Goal: Transaction & Acquisition: Purchase product/service

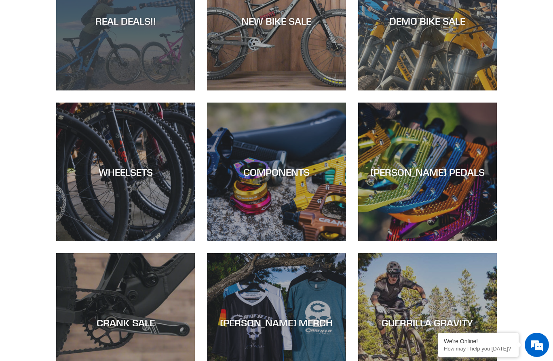
scroll to position [433, 0]
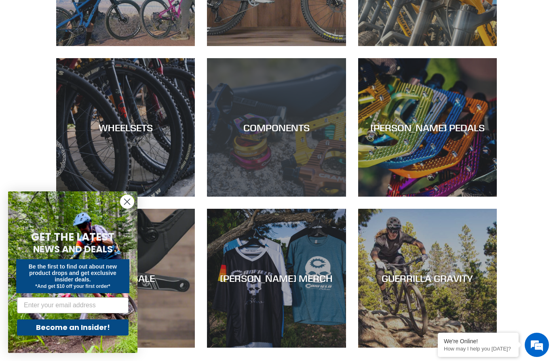
click at [266, 197] on div "COMPONENTS" at bounding box center [276, 197] width 139 height 0
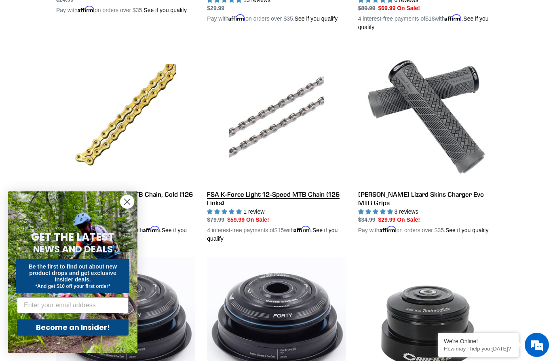
scroll to position [834, 0]
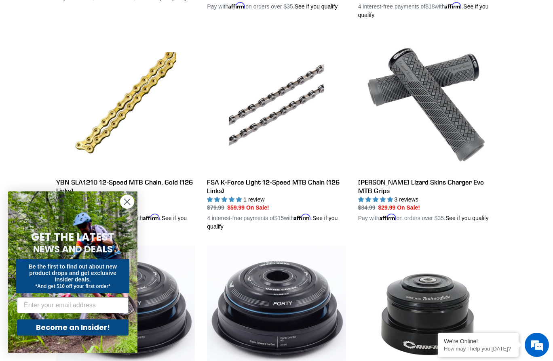
click at [129, 204] on icon "Close dialog" at bounding box center [128, 202] width 6 height 6
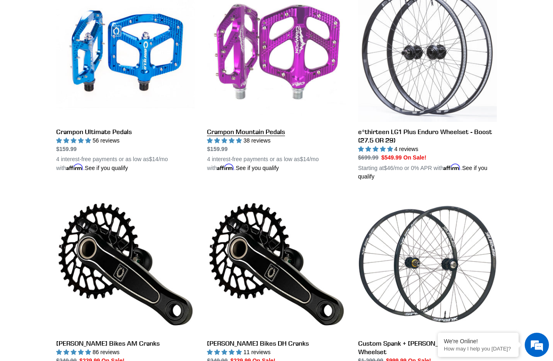
scroll to position [247, 0]
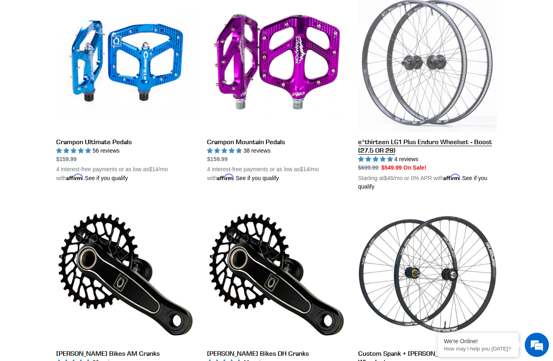
click at [401, 81] on link "e*thirteen LG1 Plus Enduro Wheelset - Boost (27.5 OR 29)" at bounding box center [427, 93] width 139 height 198
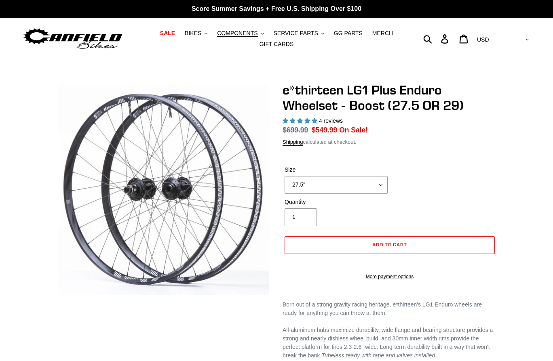
select select "highest-rating"
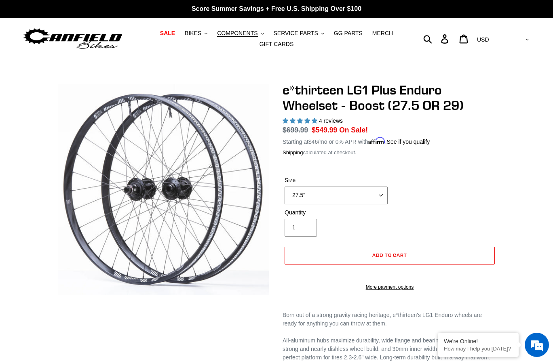
select select "29""
click at [167, 35] on span "SALE" at bounding box center [167, 33] width 15 height 7
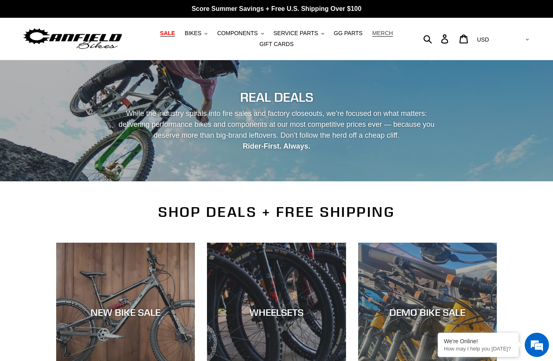
click at [378, 32] on span "MERCH" at bounding box center [382, 33] width 21 height 7
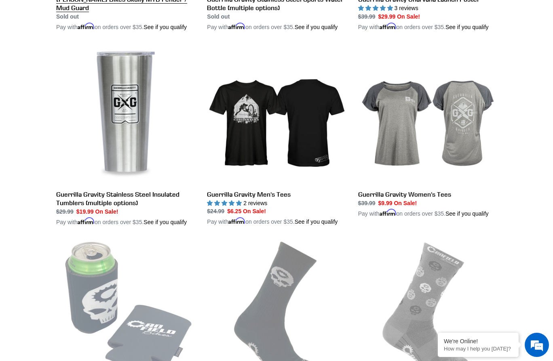
scroll to position [1393, 0]
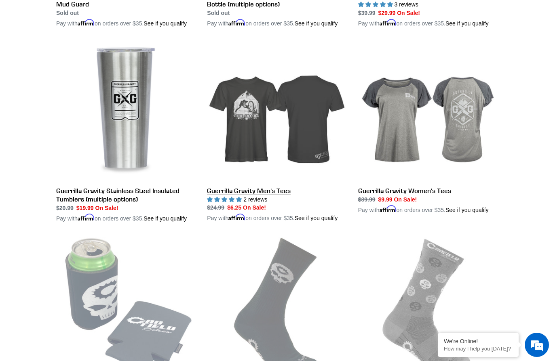
click at [285, 130] on link "Guerrilla Gravity Men's Tees" at bounding box center [276, 132] width 139 height 181
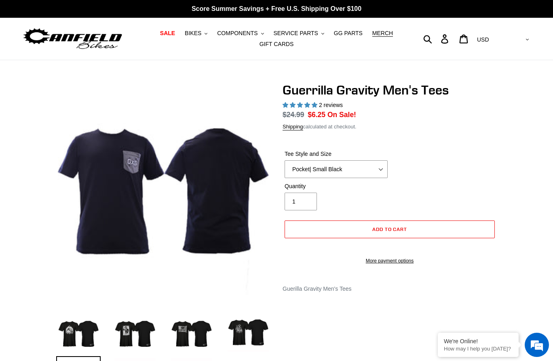
select select "highest-rating"
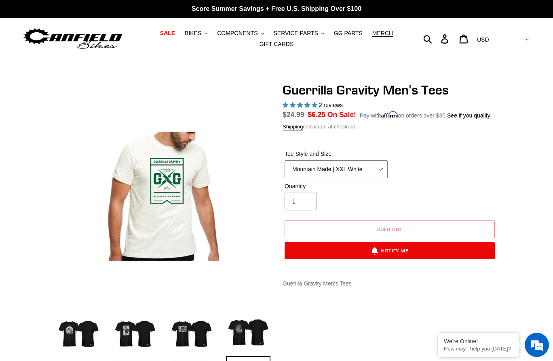
select select "Shred Dogg | XXL Black"
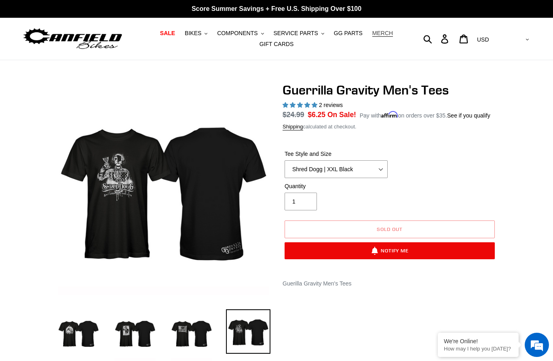
click at [379, 35] on span "MERCH" at bounding box center [382, 33] width 21 height 7
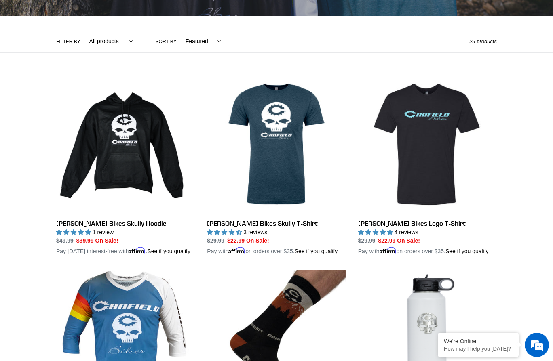
scroll to position [268, 0]
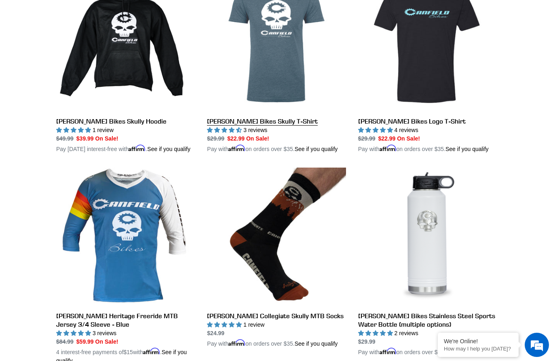
click at [291, 41] on link "[PERSON_NAME] Bikes Skully T-Shirt" at bounding box center [276, 63] width 139 height 181
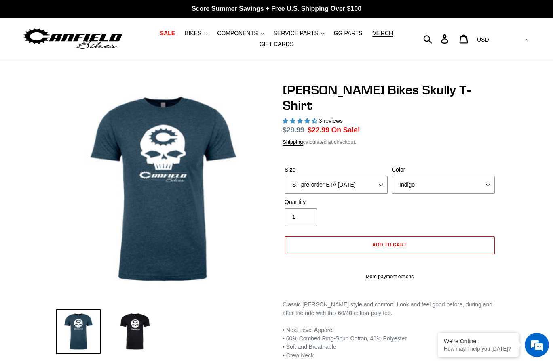
select select "highest-rating"
select select "XXL - pre-order ETA 9/20/25"
click at [90, 35] on img at bounding box center [72, 38] width 101 height 25
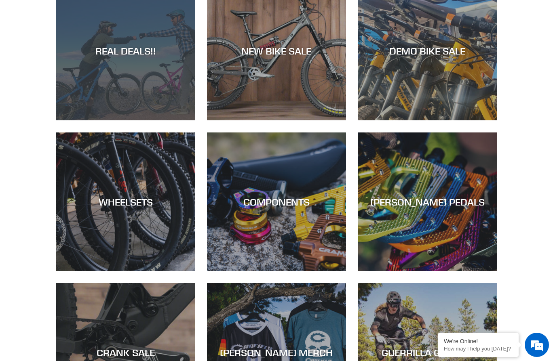
scroll to position [517, 0]
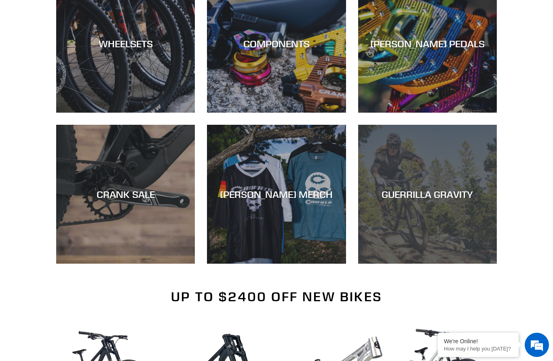
click at [395, 264] on div "GUERRILLA GRAVITY" at bounding box center [427, 264] width 139 height 0
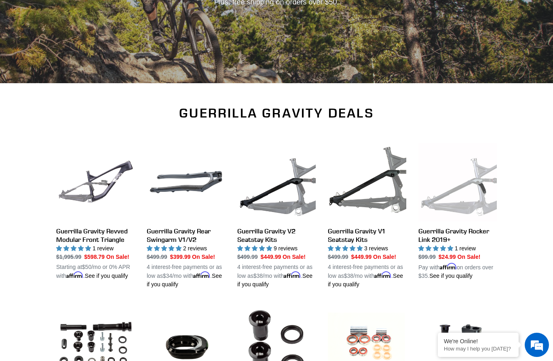
scroll to position [236, 0]
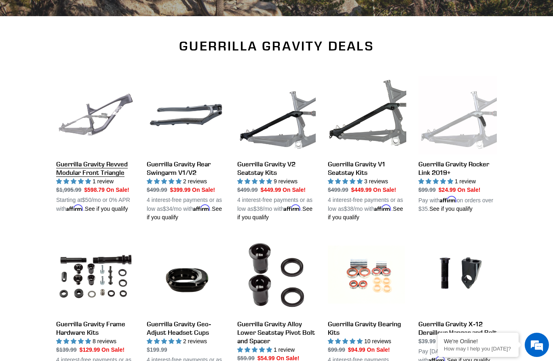
click at [122, 99] on link "Guerrilla Gravity Revved Modular Front Triangle" at bounding box center [95, 144] width 78 height 137
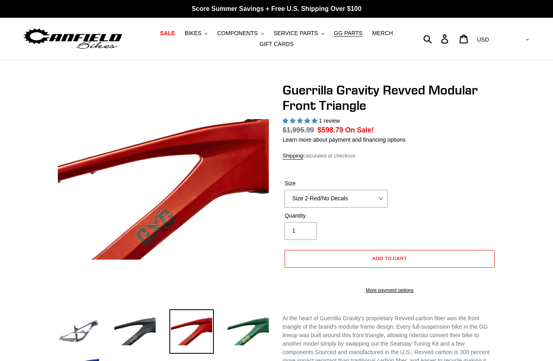
select select "highest-rating"
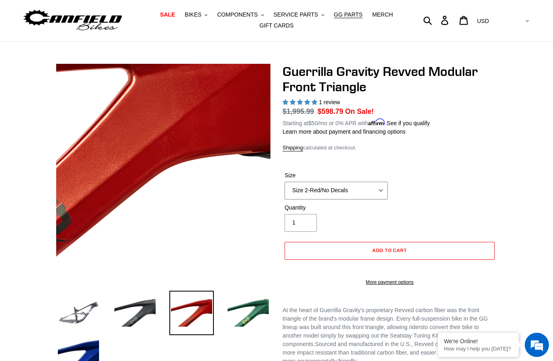
scroll to position [68, 0]
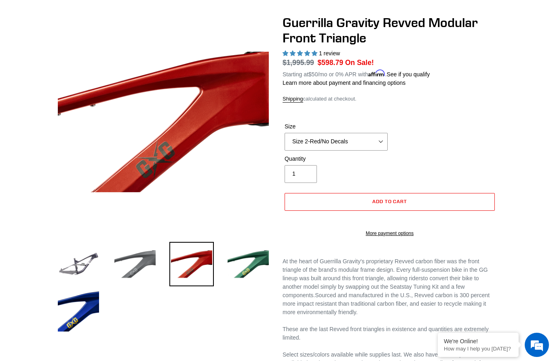
click at [138, 267] on img at bounding box center [135, 264] width 44 height 44
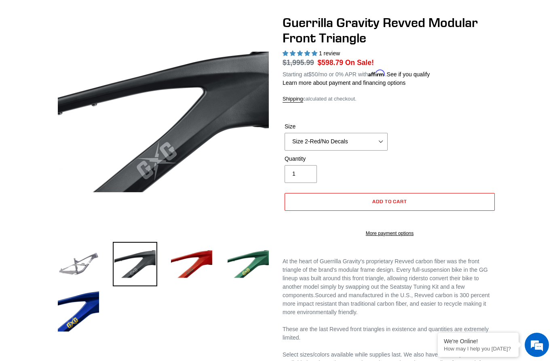
click at [89, 265] on img at bounding box center [78, 264] width 44 height 44
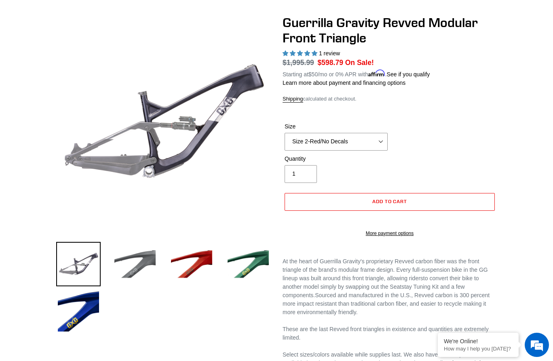
click at [143, 266] on img at bounding box center [135, 264] width 44 height 44
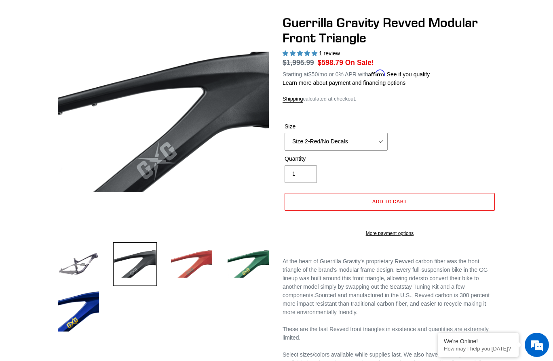
click at [192, 265] on img at bounding box center [191, 264] width 44 height 44
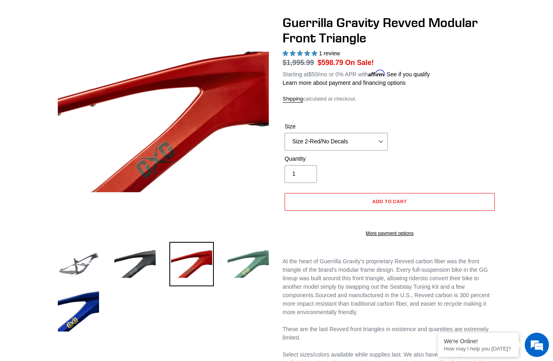
click at [243, 264] on img at bounding box center [248, 264] width 44 height 44
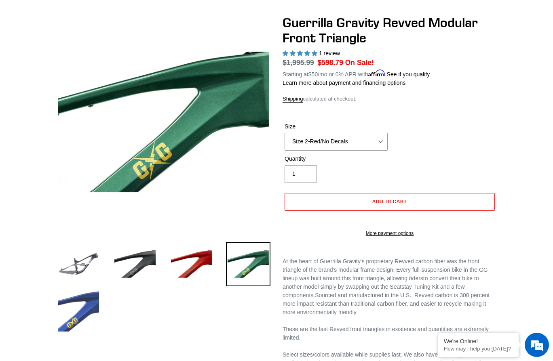
click at [92, 298] on img at bounding box center [78, 311] width 44 height 44
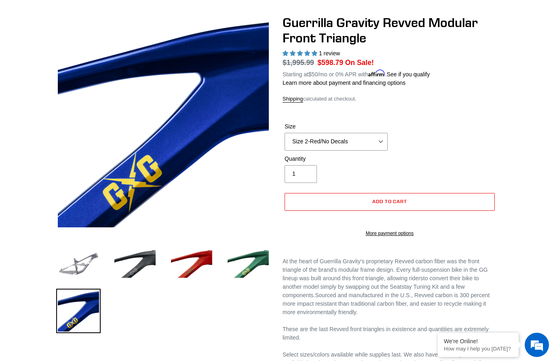
click at [92, 257] on img at bounding box center [78, 264] width 44 height 44
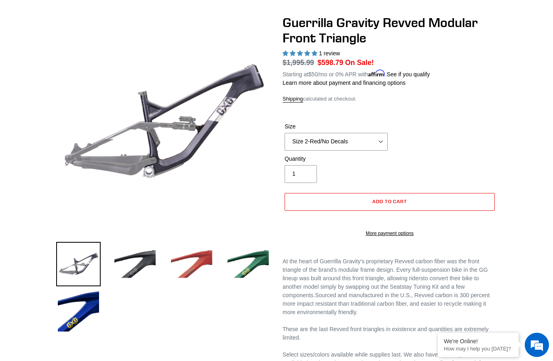
click at [204, 259] on img at bounding box center [191, 264] width 44 height 44
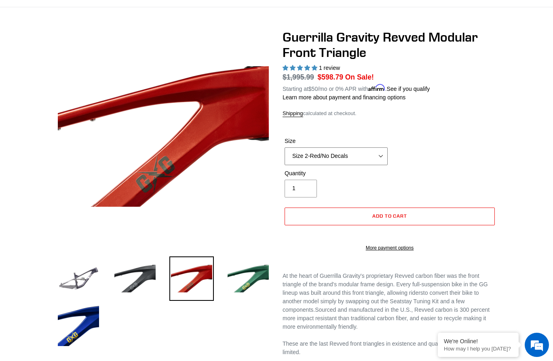
scroll to position [0, 0]
